Goal: Task Accomplishment & Management: Use online tool/utility

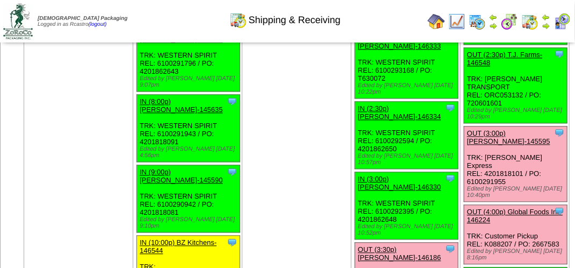
scroll to position [3601, 0]
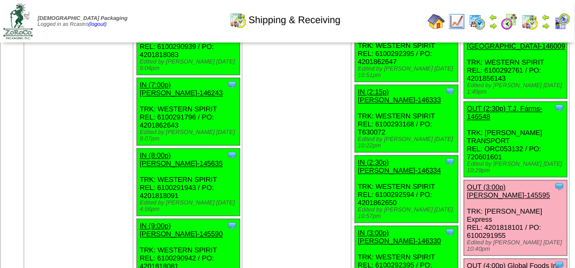
click at [565, 19] on img at bounding box center [562, 21] width 17 height 17
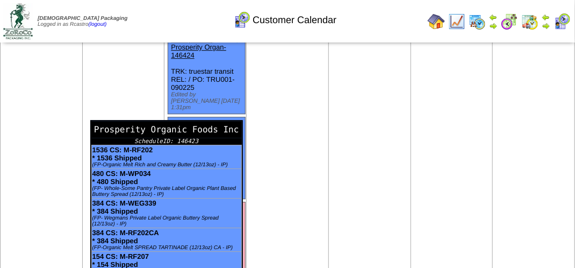
scroll to position [1075, 0]
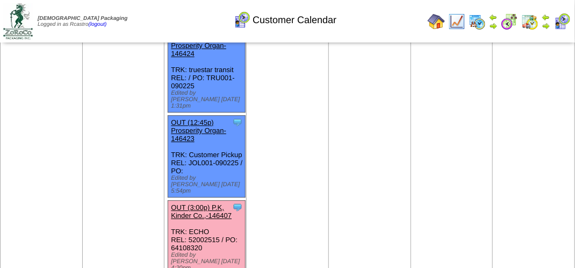
click at [210, 203] on link "OUT (3:00p) P.K, Kinder Co.,-146407" at bounding box center [201, 211] width 61 height 16
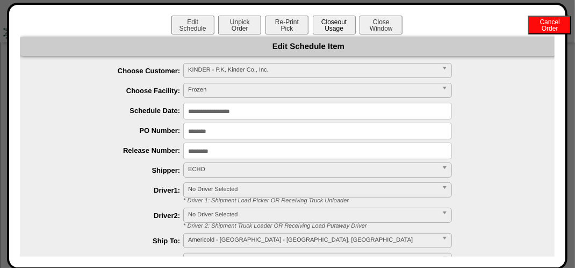
click at [332, 28] on button "Closeout Usage" at bounding box center [334, 25] width 43 height 19
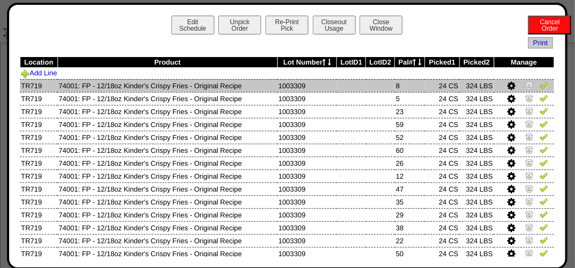
click at [540, 82] on img at bounding box center [544, 85] width 9 height 9
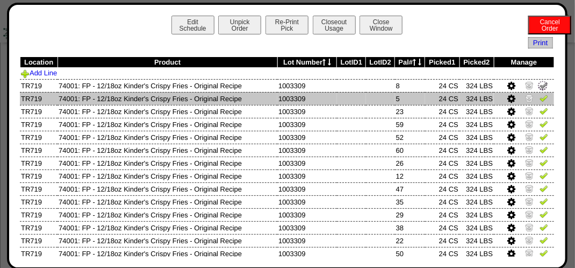
click at [540, 100] on img at bounding box center [544, 98] width 9 height 9
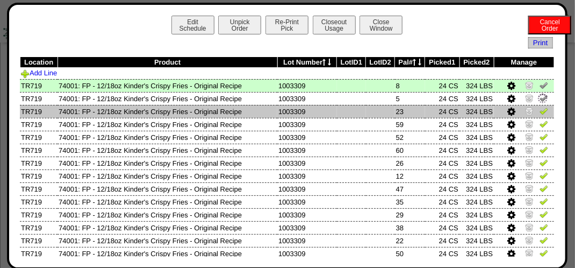
click at [535, 117] on td at bounding box center [524, 111] width 60 height 13
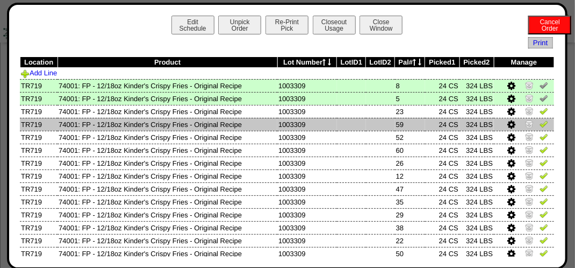
click at [540, 129] on link at bounding box center [544, 125] width 9 height 8
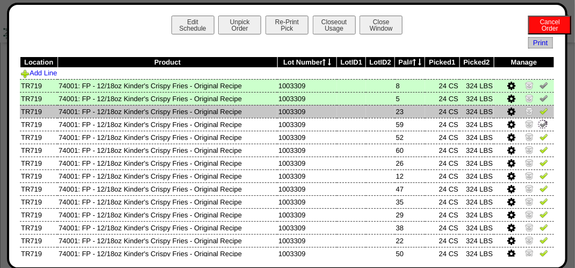
click at [540, 110] on img at bounding box center [544, 110] width 9 height 9
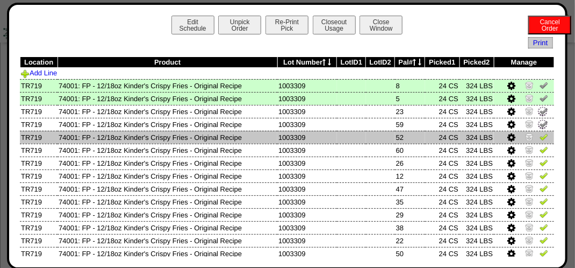
click at [540, 139] on img at bounding box center [544, 136] width 9 height 9
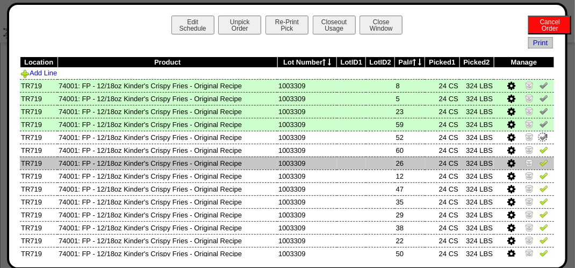
click at [540, 164] on img at bounding box center [544, 162] width 9 height 9
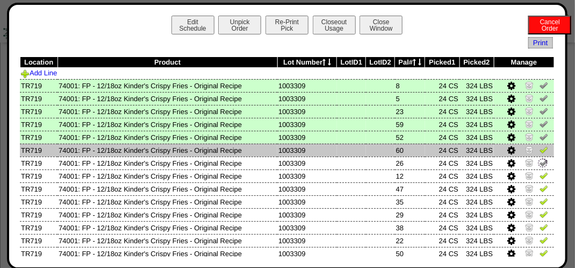
click at [540, 148] on img at bounding box center [544, 149] width 9 height 9
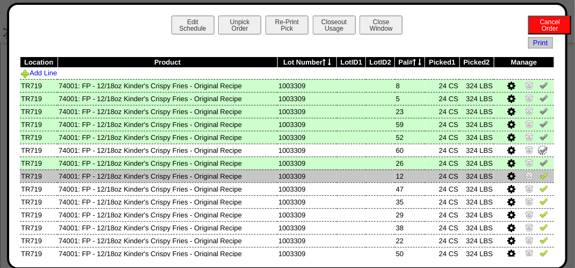
click at [540, 171] on img at bounding box center [544, 175] width 9 height 9
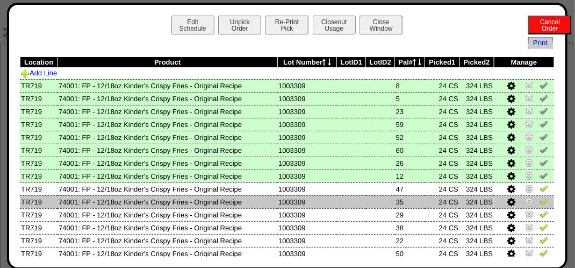
click at [540, 202] on img at bounding box center [544, 201] width 9 height 9
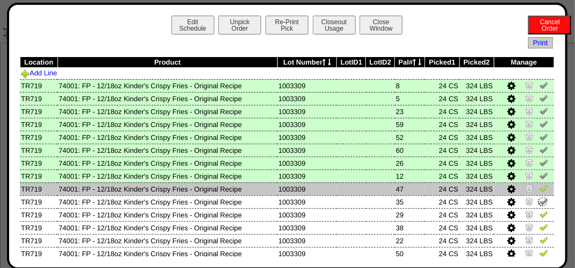
click at [540, 189] on img at bounding box center [544, 188] width 9 height 9
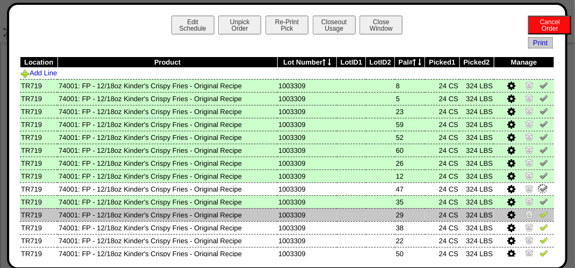
click at [540, 211] on img at bounding box center [544, 214] width 9 height 9
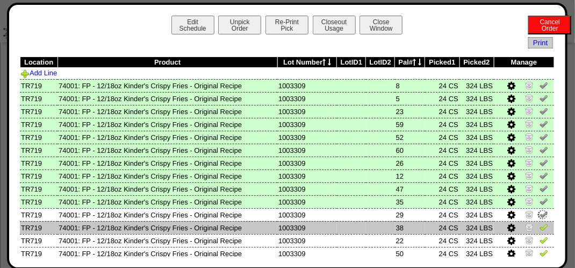
drag, startPoint x: 535, startPoint y: 229, endPoint x: 536, endPoint y: 223, distance: 6.0
click at [540, 228] on img at bounding box center [544, 227] width 9 height 9
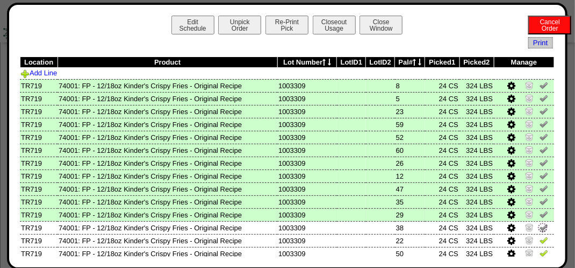
scroll to position [107, 0]
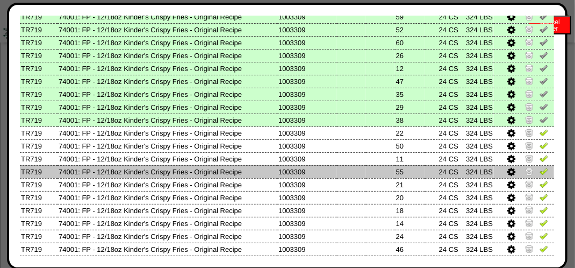
click at [540, 171] on img at bounding box center [544, 171] width 9 height 9
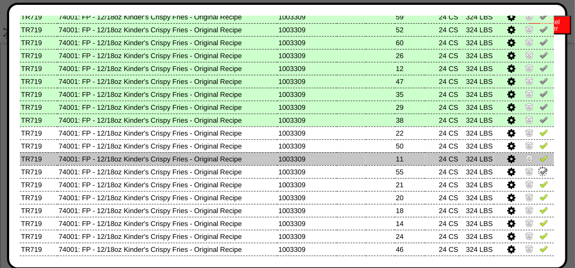
click at [540, 158] on img at bounding box center [544, 158] width 9 height 9
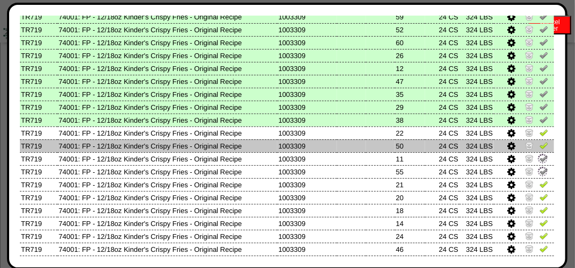
drag, startPoint x: 539, startPoint y: 149, endPoint x: 540, endPoint y: 143, distance: 6.5
click at [540, 148] on img at bounding box center [544, 145] width 9 height 9
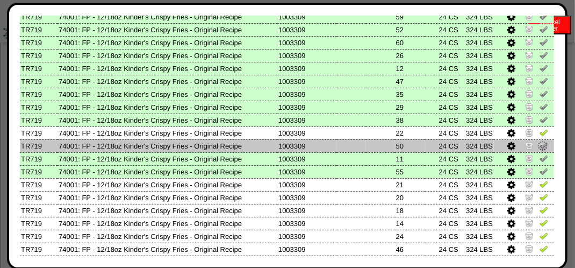
drag, startPoint x: 540, startPoint y: 137, endPoint x: 534, endPoint y: 147, distance: 11.8
click at [540, 137] on img at bounding box center [544, 132] width 9 height 9
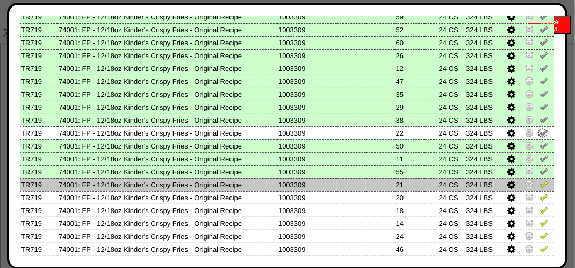
click at [534, 178] on td at bounding box center [524, 184] width 60 height 13
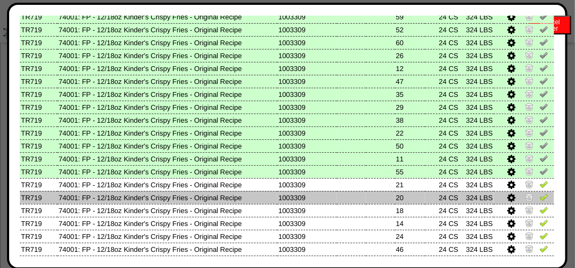
click at [542, 200] on td at bounding box center [524, 197] width 60 height 13
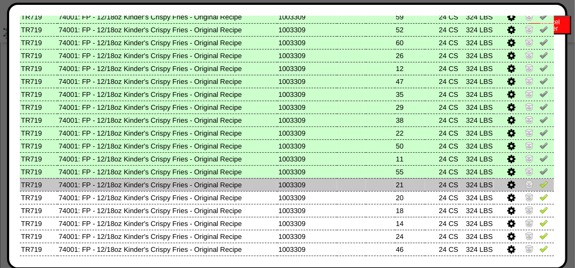
click at [540, 189] on link at bounding box center [544, 186] width 9 height 8
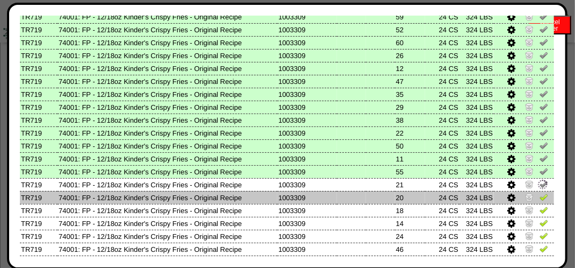
click at [540, 195] on img at bounding box center [544, 196] width 9 height 9
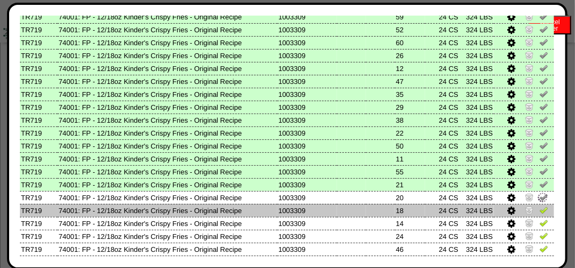
click at [540, 212] on img at bounding box center [544, 209] width 9 height 9
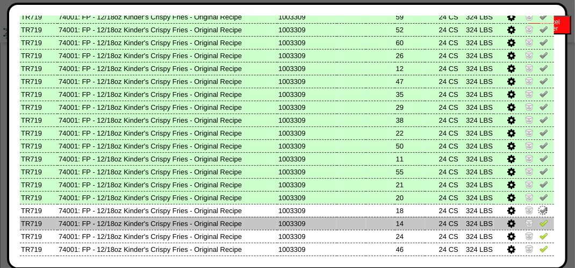
click at [540, 228] on link at bounding box center [544, 224] width 9 height 8
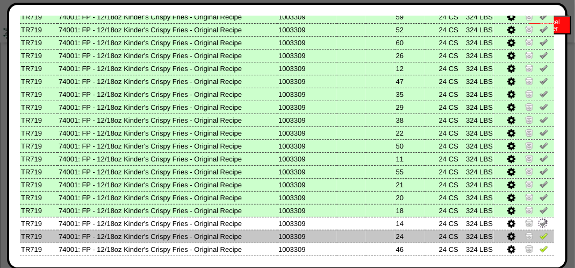
click at [540, 231] on img at bounding box center [544, 235] width 9 height 9
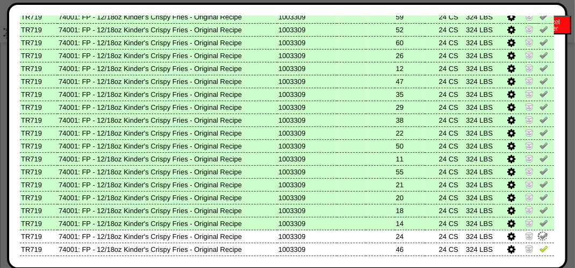
scroll to position [269, 0]
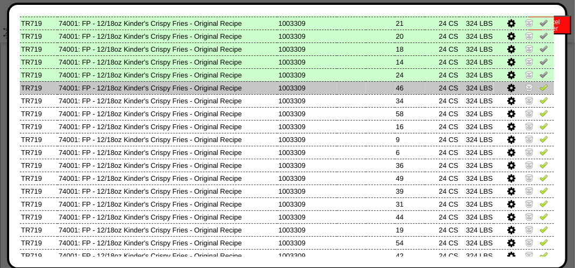
click at [540, 91] on img at bounding box center [544, 87] width 9 height 9
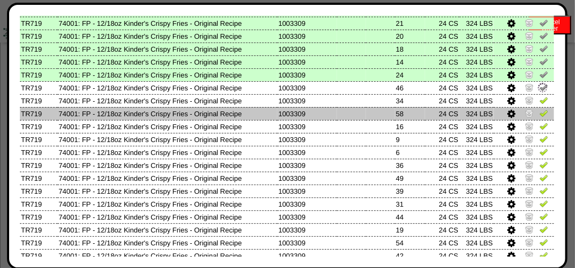
drag, startPoint x: 534, startPoint y: 101, endPoint x: 535, endPoint y: 110, distance: 8.6
click at [540, 102] on img at bounding box center [544, 100] width 9 height 9
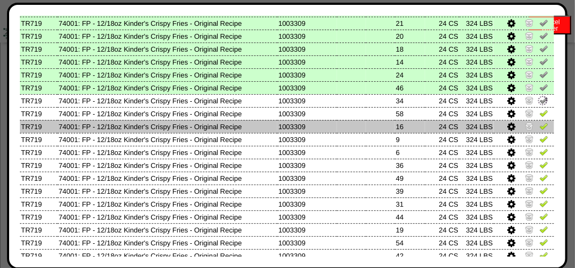
click at [540, 128] on img at bounding box center [544, 125] width 9 height 9
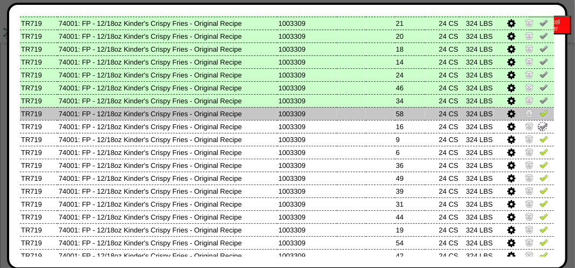
click at [540, 112] on img at bounding box center [544, 113] width 9 height 9
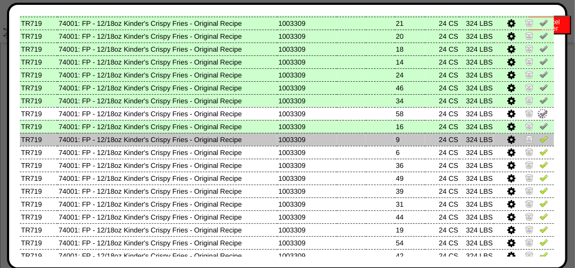
click at [540, 141] on img at bounding box center [544, 138] width 9 height 9
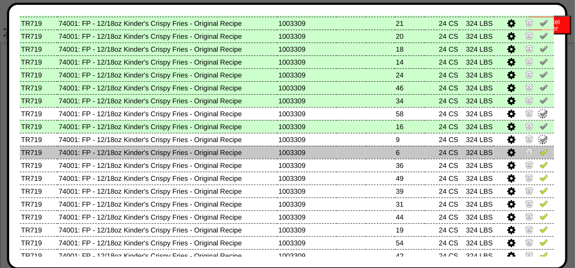
drag, startPoint x: 536, startPoint y: 152, endPoint x: 534, endPoint y: 160, distance: 8.5
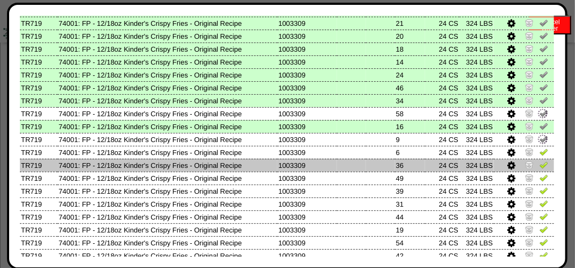
click at [540, 153] on img at bounding box center [544, 151] width 9 height 9
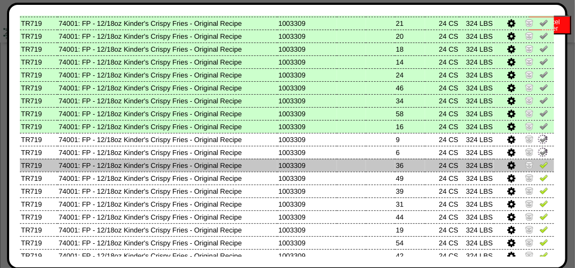
click at [540, 167] on img at bounding box center [544, 164] width 9 height 9
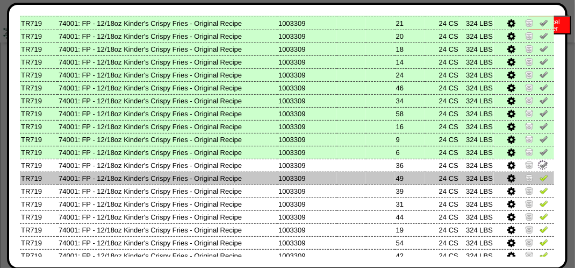
click at [540, 181] on img at bounding box center [544, 177] width 9 height 9
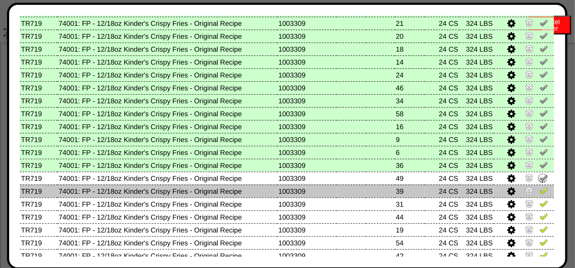
click at [540, 192] on img at bounding box center [544, 190] width 9 height 9
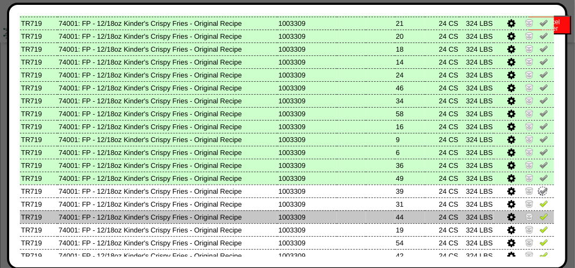
click at [540, 216] on img at bounding box center [544, 216] width 9 height 9
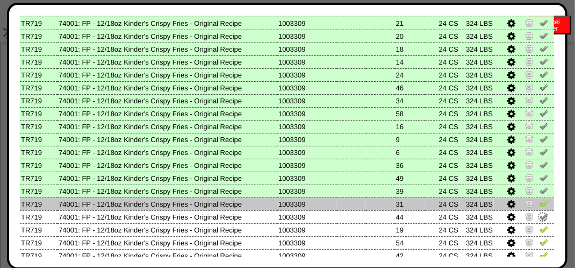
click at [540, 202] on img at bounding box center [544, 203] width 9 height 9
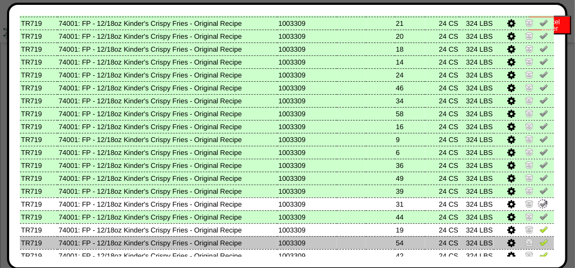
click at [540, 241] on img at bounding box center [544, 242] width 9 height 9
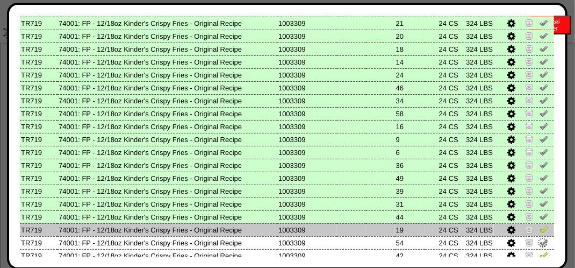
click at [540, 229] on img at bounding box center [544, 229] width 9 height 9
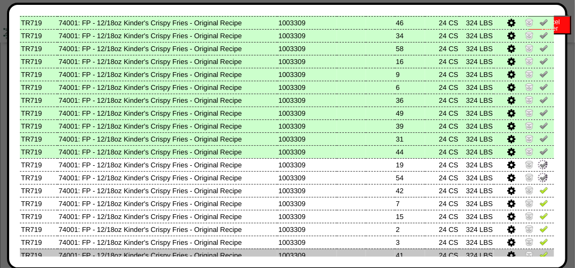
scroll to position [376, 0]
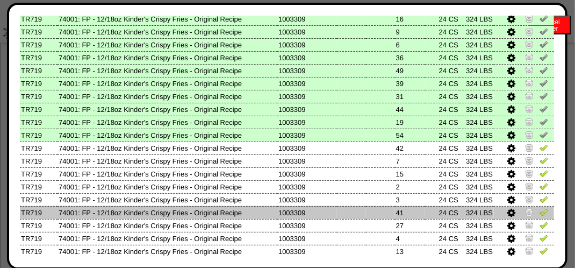
click at [540, 207] on img at bounding box center [544, 211] width 9 height 9
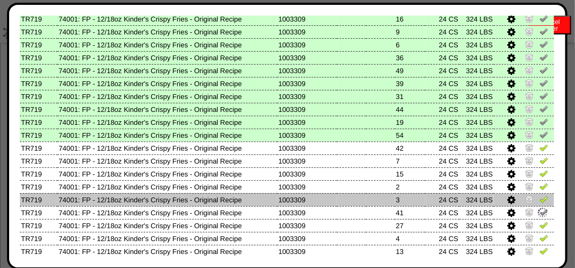
drag, startPoint x: 536, startPoint y: 196, endPoint x: 536, endPoint y: 190, distance: 6.4
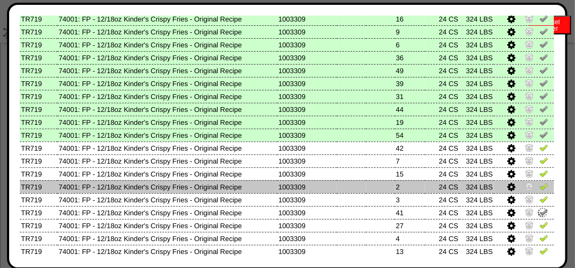
click at [540, 196] on img at bounding box center [544, 199] width 9 height 9
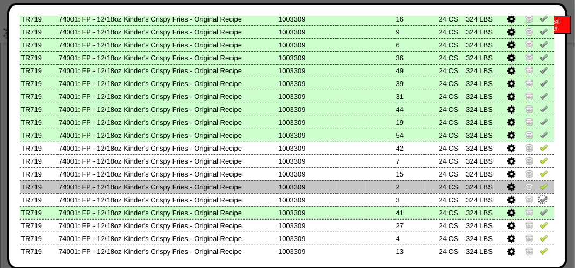
click at [540, 187] on img at bounding box center [544, 186] width 9 height 9
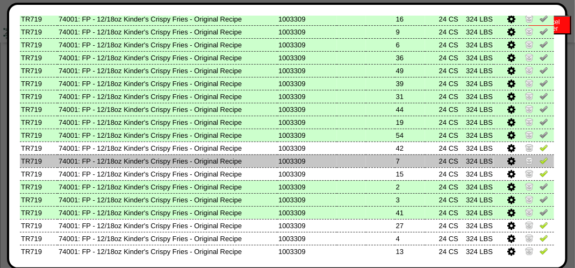
click at [540, 161] on img at bounding box center [544, 160] width 9 height 9
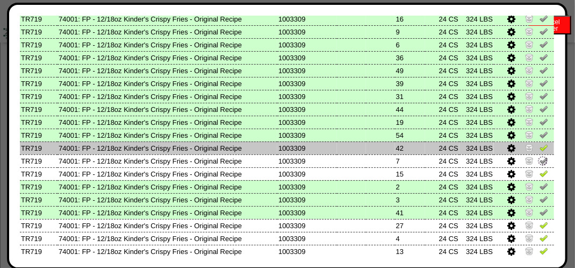
click at [540, 145] on img at bounding box center [544, 147] width 9 height 9
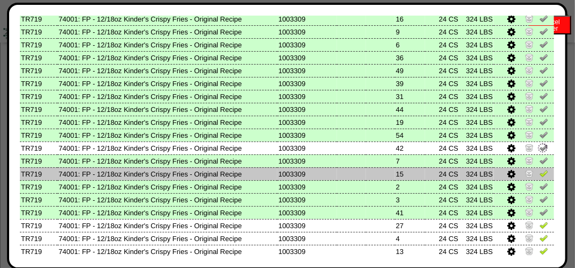
click at [540, 173] on img at bounding box center [544, 173] width 9 height 9
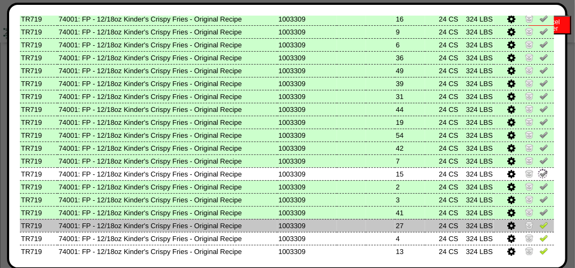
click at [540, 227] on img at bounding box center [544, 224] width 9 height 9
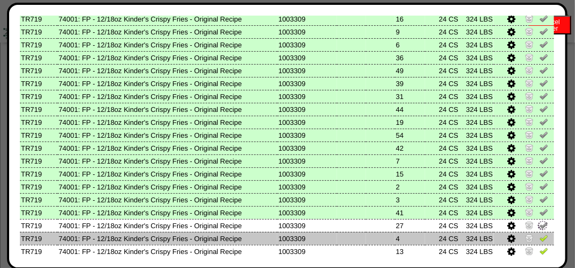
click at [540, 241] on img at bounding box center [544, 237] width 9 height 9
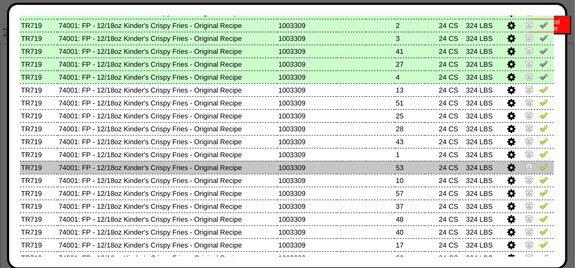
click at [540, 165] on img at bounding box center [544, 166] width 9 height 9
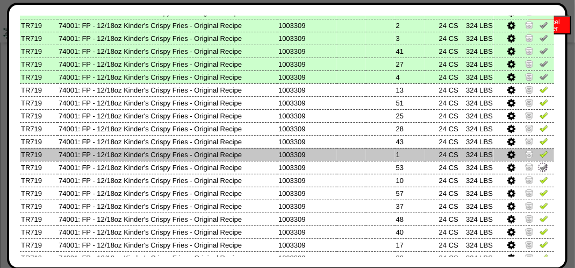
click at [540, 157] on img at bounding box center [544, 153] width 9 height 9
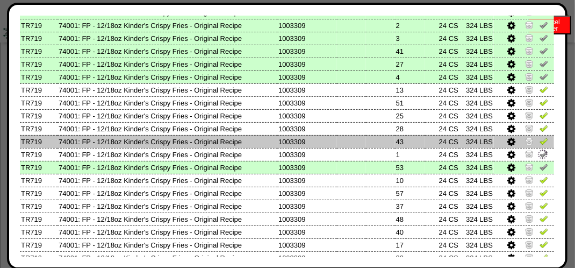
click at [540, 142] on img at bounding box center [544, 141] width 9 height 9
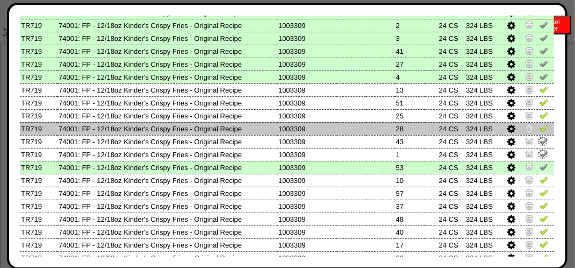
click at [540, 127] on img at bounding box center [544, 128] width 9 height 9
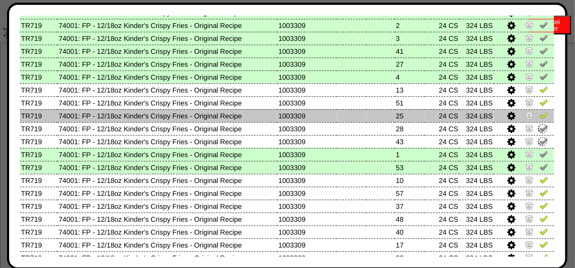
click at [540, 113] on img at bounding box center [544, 115] width 9 height 9
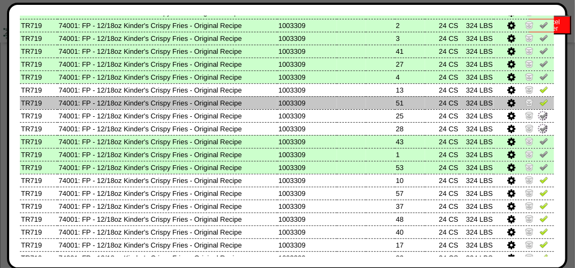
click at [540, 101] on img at bounding box center [544, 102] width 9 height 9
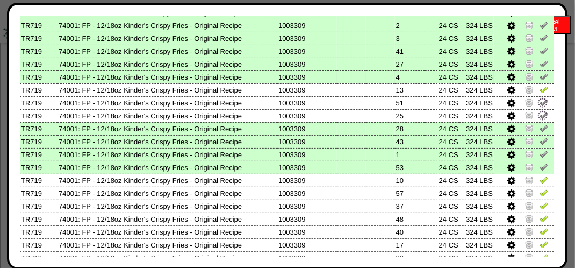
click at [535, 83] on td at bounding box center [524, 76] width 60 height 13
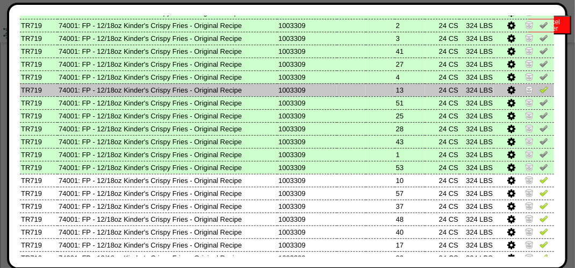
click at [540, 90] on img at bounding box center [544, 89] width 9 height 9
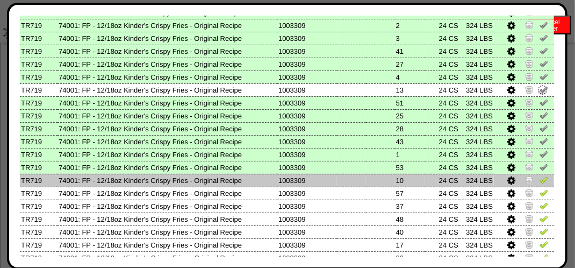
click at [540, 178] on img at bounding box center [544, 179] width 9 height 9
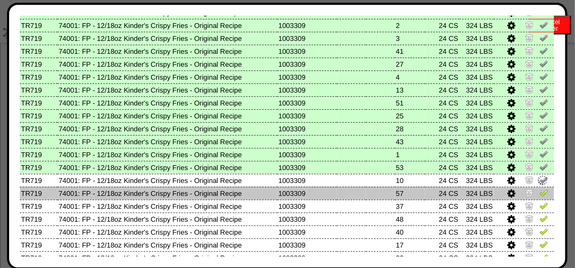
drag, startPoint x: 539, startPoint y: 192, endPoint x: 535, endPoint y: 199, distance: 7.9
click at [540, 192] on img at bounding box center [544, 192] width 9 height 9
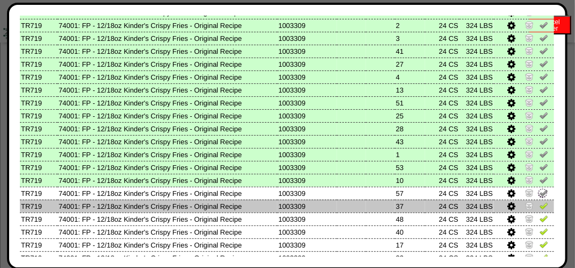
click at [540, 206] on img at bounding box center [544, 205] width 9 height 9
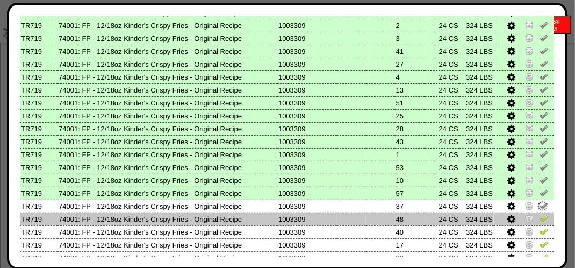
click at [540, 220] on img at bounding box center [544, 218] width 9 height 9
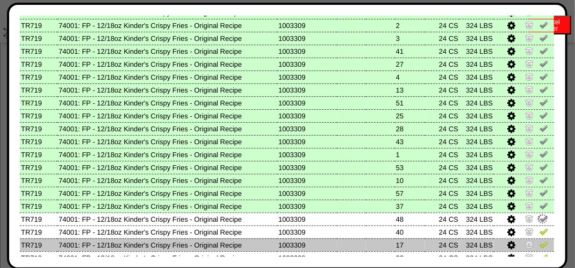
click at [540, 234] on img at bounding box center [544, 231] width 9 height 9
click at [540, 247] on img at bounding box center [544, 244] width 9 height 9
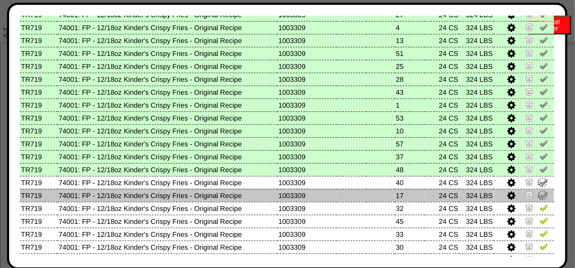
scroll to position [626, 0]
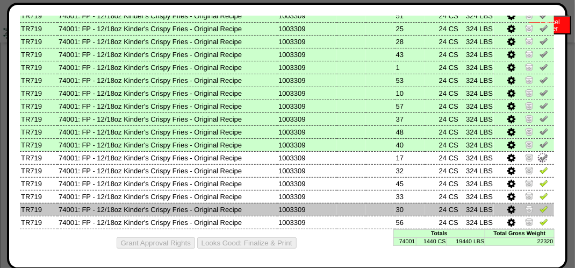
click at [540, 212] on link at bounding box center [544, 210] width 9 height 8
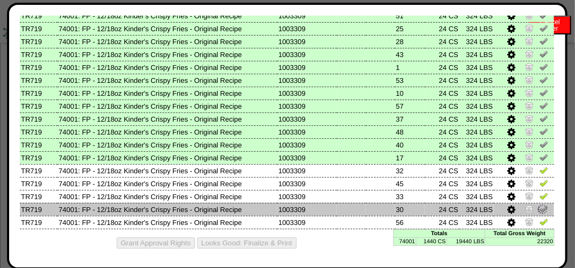
click at [537, 203] on img at bounding box center [543, 209] width 12 height 12
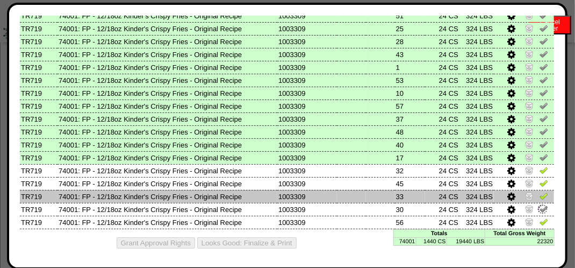
click at [540, 195] on img at bounding box center [544, 195] width 9 height 9
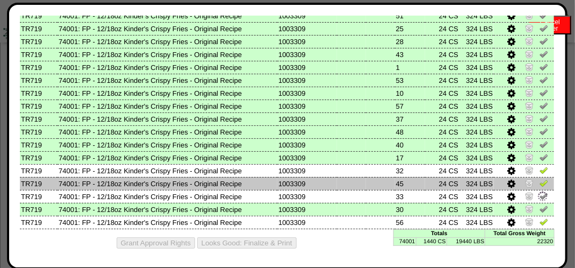
click at [540, 184] on img at bounding box center [544, 182] width 9 height 9
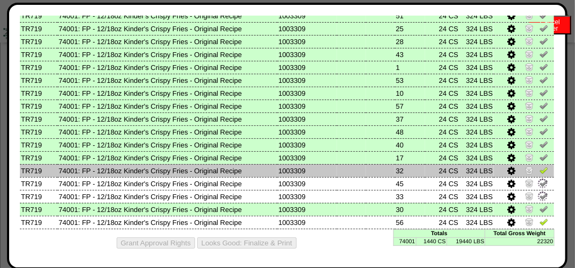
click at [540, 174] on link at bounding box center [544, 172] width 9 height 8
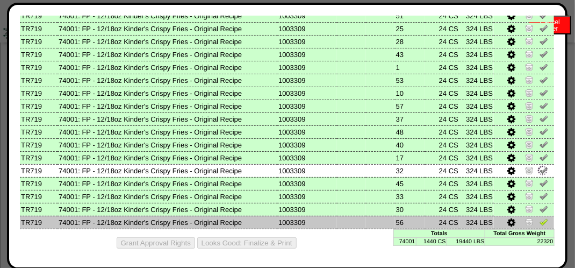
click at [540, 219] on img at bounding box center [544, 221] width 9 height 9
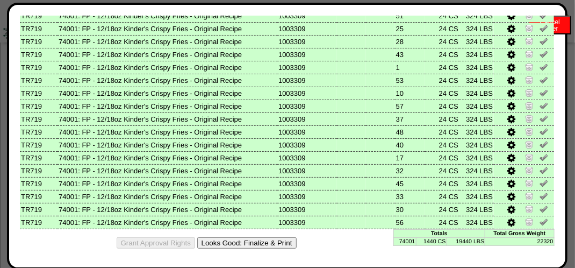
click at [267, 235] on div "Grant Approval Rights Looks Good: Finalize & Print" at bounding box center [287, 242] width 535 height 27
click at [282, 241] on button "Looks Good: Finalize & Print" at bounding box center [246, 242] width 99 height 11
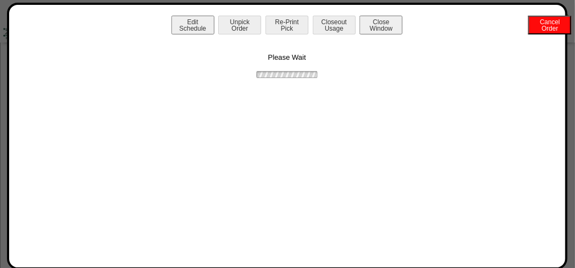
scroll to position [0, 0]
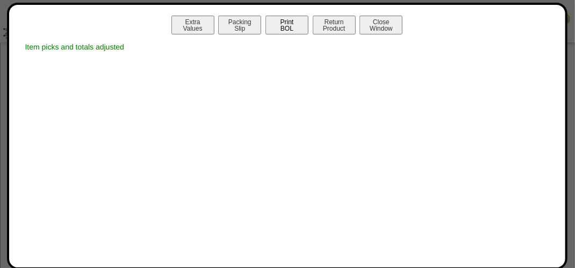
click at [295, 25] on button "Print BOL" at bounding box center [287, 25] width 43 height 19
